Goal: Transaction & Acquisition: Purchase product/service

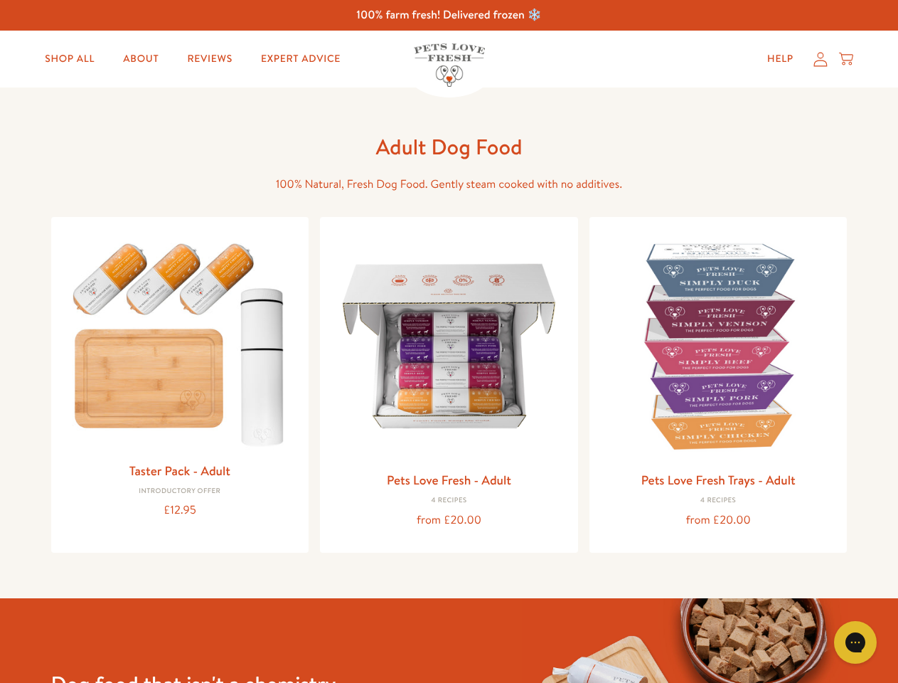
click at [855, 642] on icon "Gorgias live chat" at bounding box center [855, 642] width 14 height 14
